Goal: Navigation & Orientation: Find specific page/section

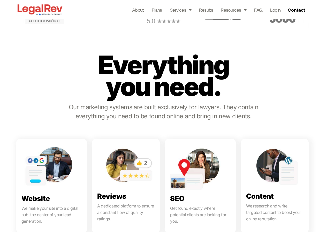
scroll to position [207, 0]
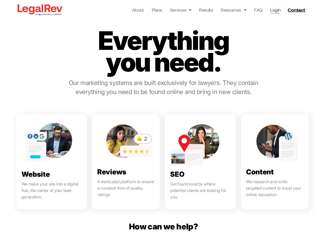
click at [277, 9] on link "Login" at bounding box center [275, 9] width 10 height 7
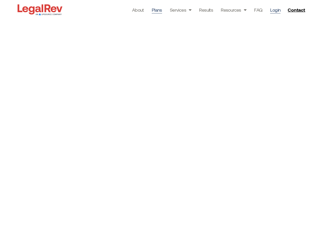
click at [160, 10] on link "Plans" at bounding box center [157, 9] width 10 height 7
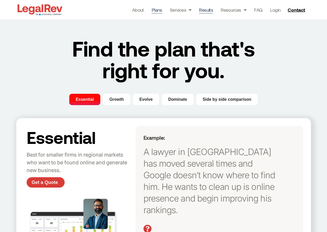
click at [203, 9] on link "Results" at bounding box center [206, 9] width 14 height 7
